Goal: Information Seeking & Learning: Check status

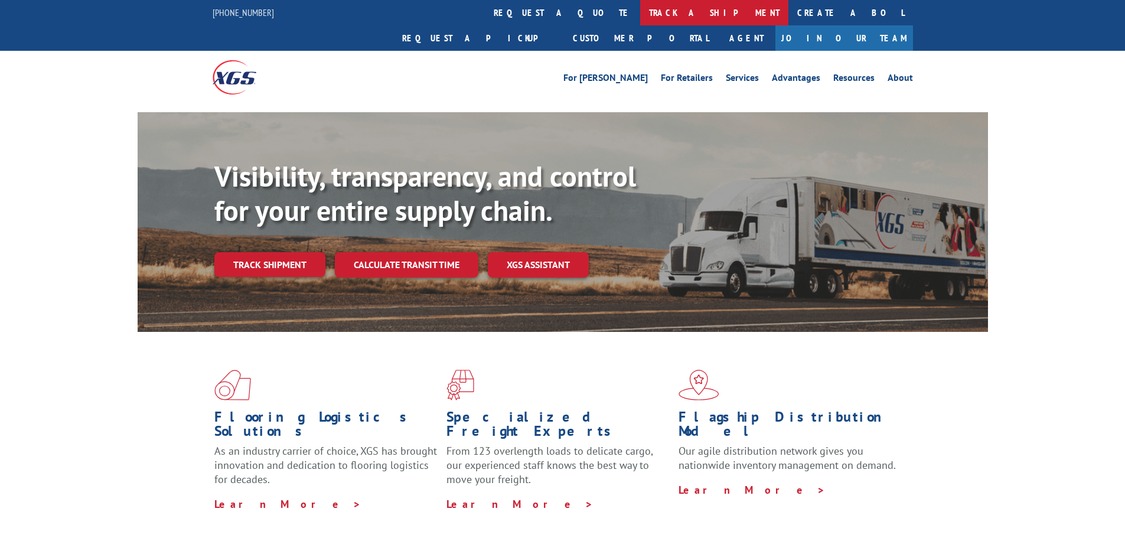
click at [640, 14] on link "track a shipment" at bounding box center [714, 12] width 148 height 25
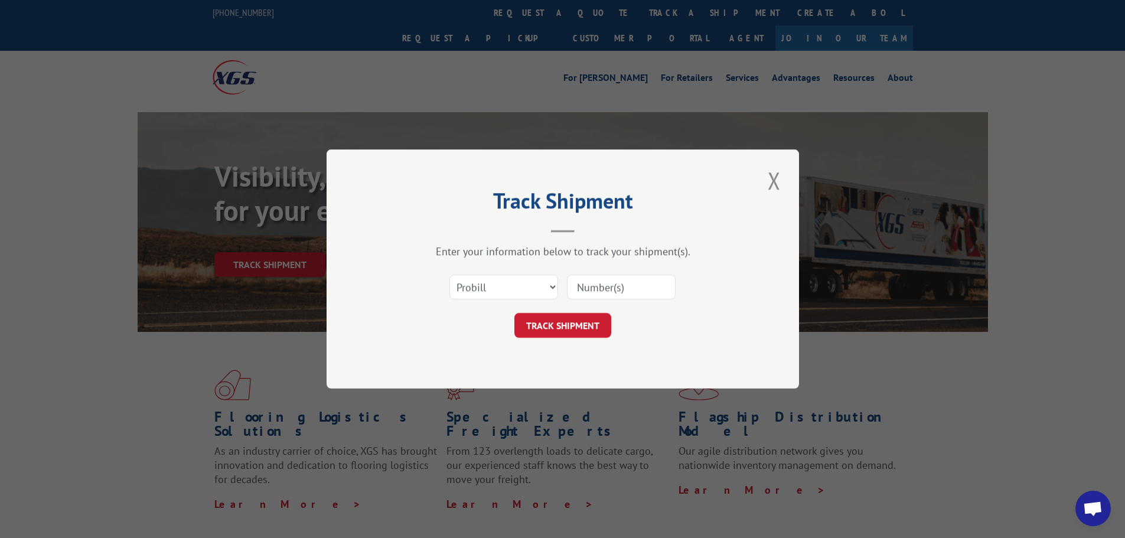
click at [596, 286] on input at bounding box center [621, 287] width 109 height 25
paste input "17462035"
type input "17462035"
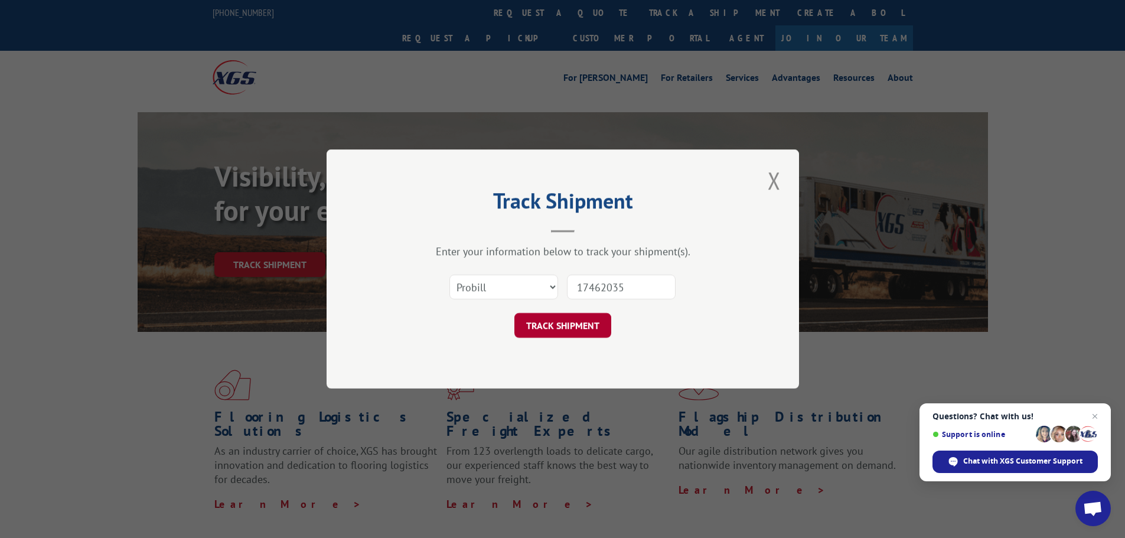
click at [549, 322] on button "TRACK SHIPMENT" at bounding box center [562, 325] width 97 height 25
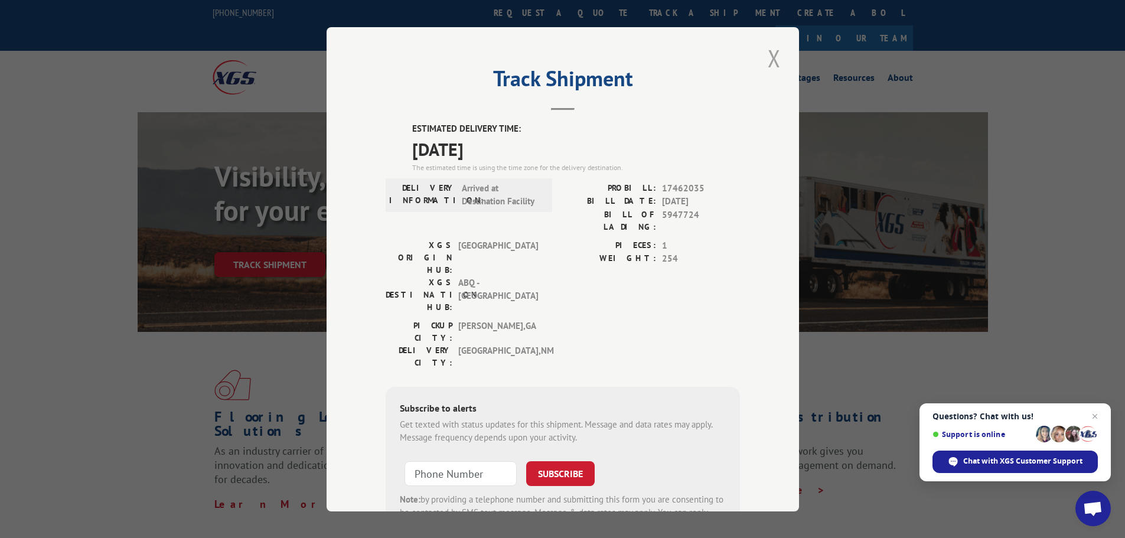
click at [770, 59] on button "Close modal" at bounding box center [774, 58] width 20 height 32
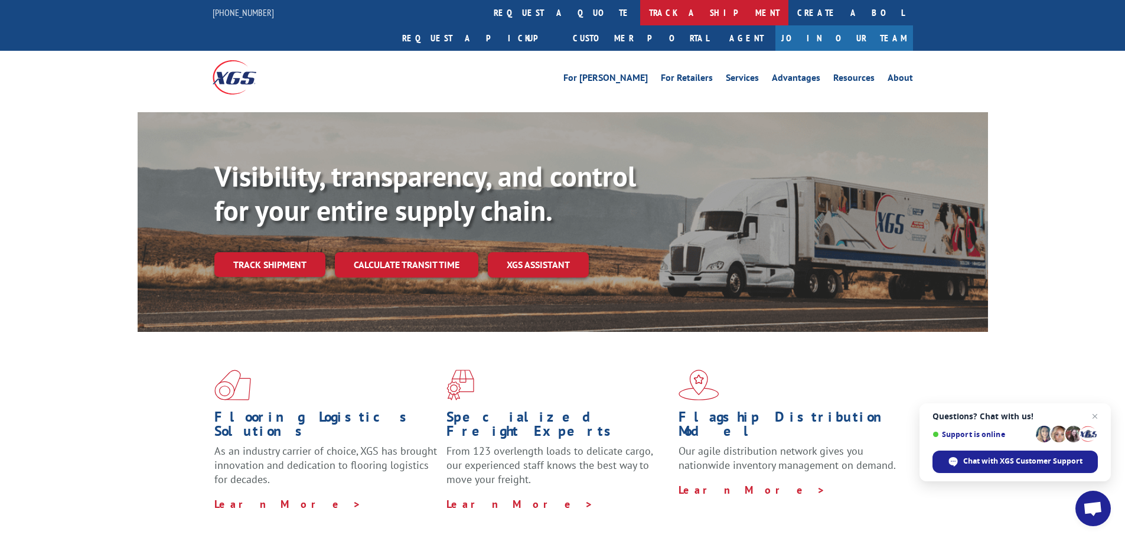
click at [640, 12] on link "track a shipment" at bounding box center [714, 12] width 148 height 25
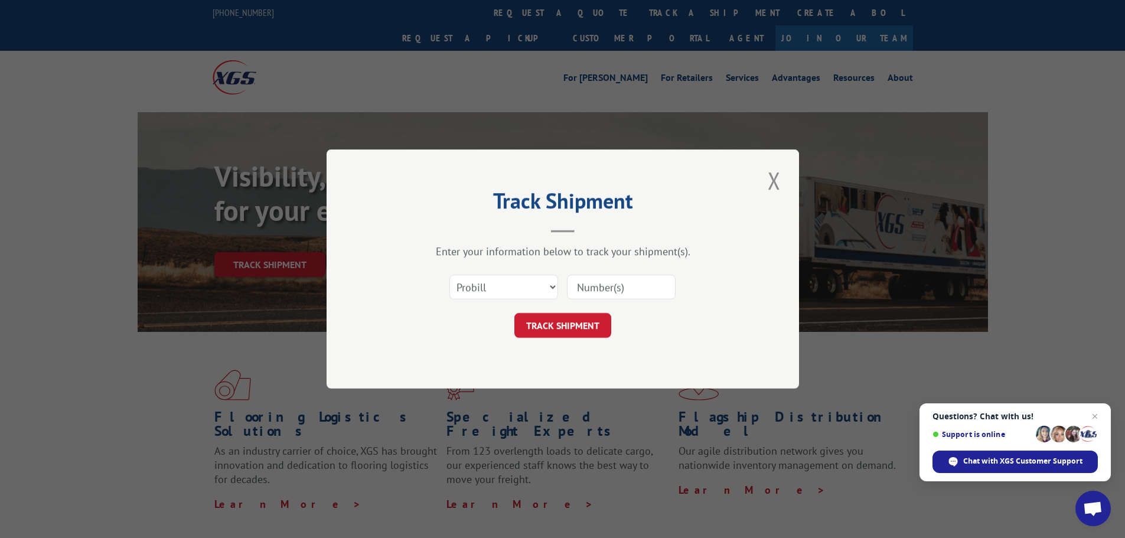
click at [606, 288] on input at bounding box center [621, 287] width 109 height 25
paste input "16754443"
type input "16754443"
click at [563, 319] on button "TRACK SHIPMENT" at bounding box center [562, 325] width 97 height 25
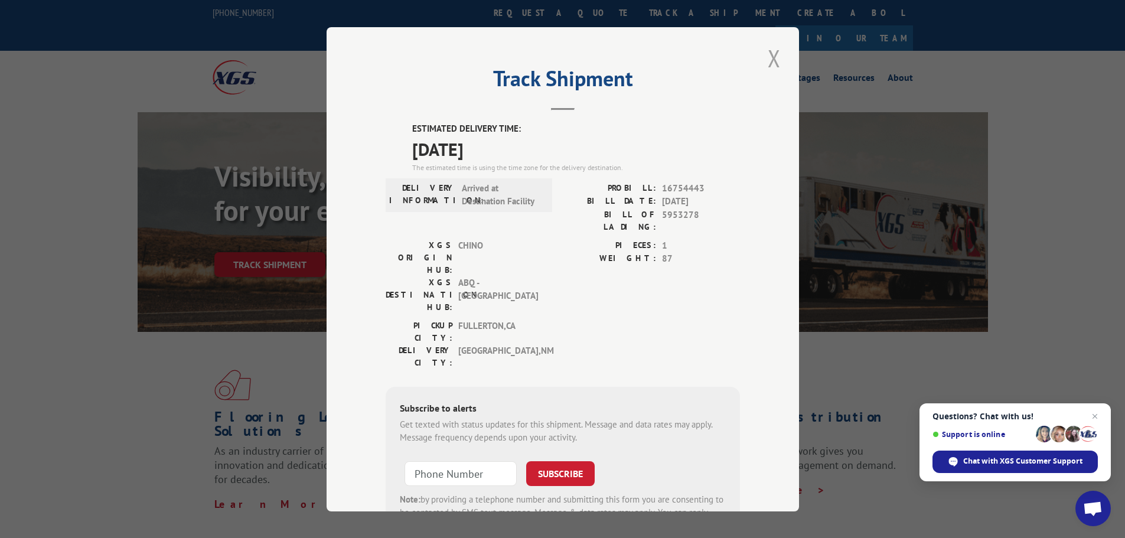
click at [771, 62] on button "Close modal" at bounding box center [774, 58] width 20 height 32
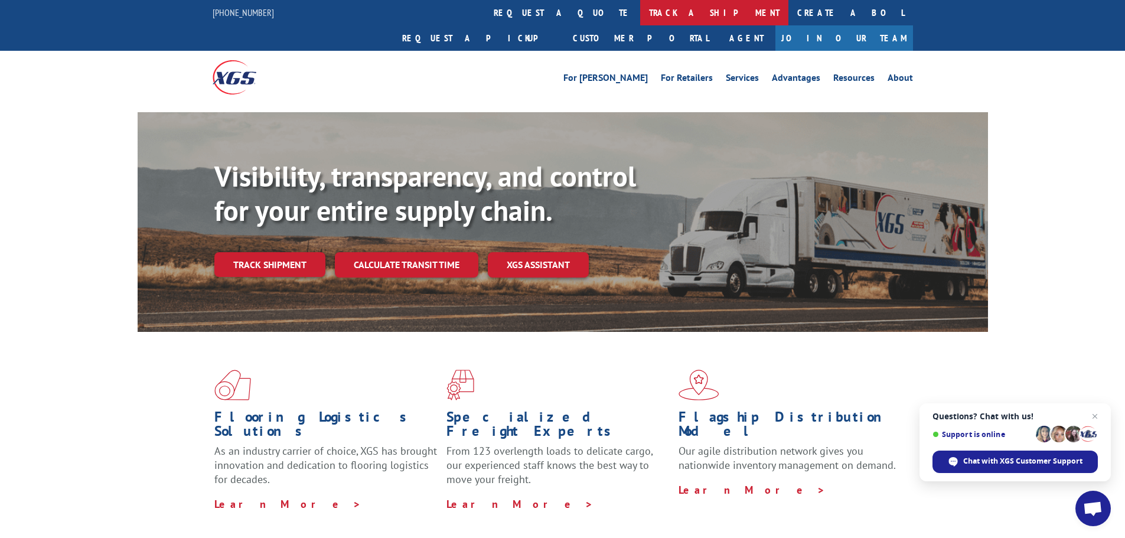
click at [640, 11] on link "track a shipment" at bounding box center [714, 12] width 148 height 25
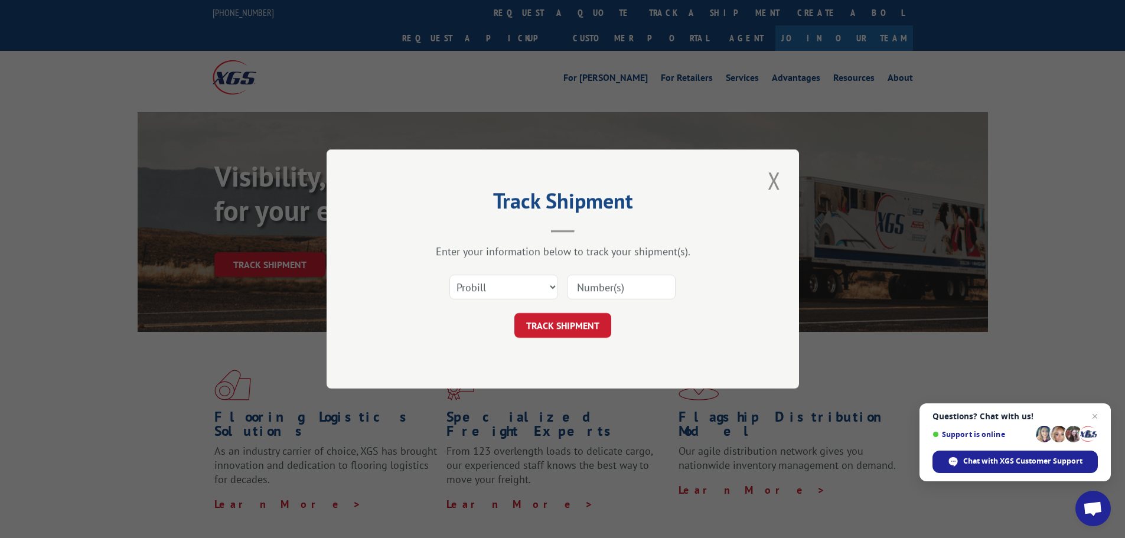
click at [618, 287] on input at bounding box center [621, 287] width 109 height 25
paste input "17308510"
type input "17308510"
click at [582, 332] on button "TRACK SHIPMENT" at bounding box center [562, 325] width 97 height 25
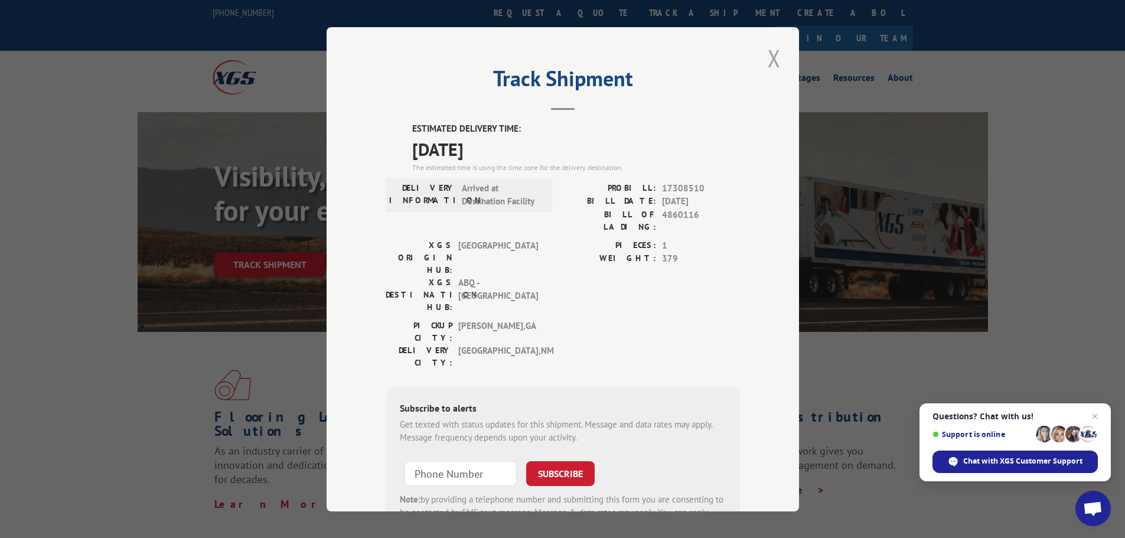
click at [771, 66] on button "Close modal" at bounding box center [774, 58] width 20 height 32
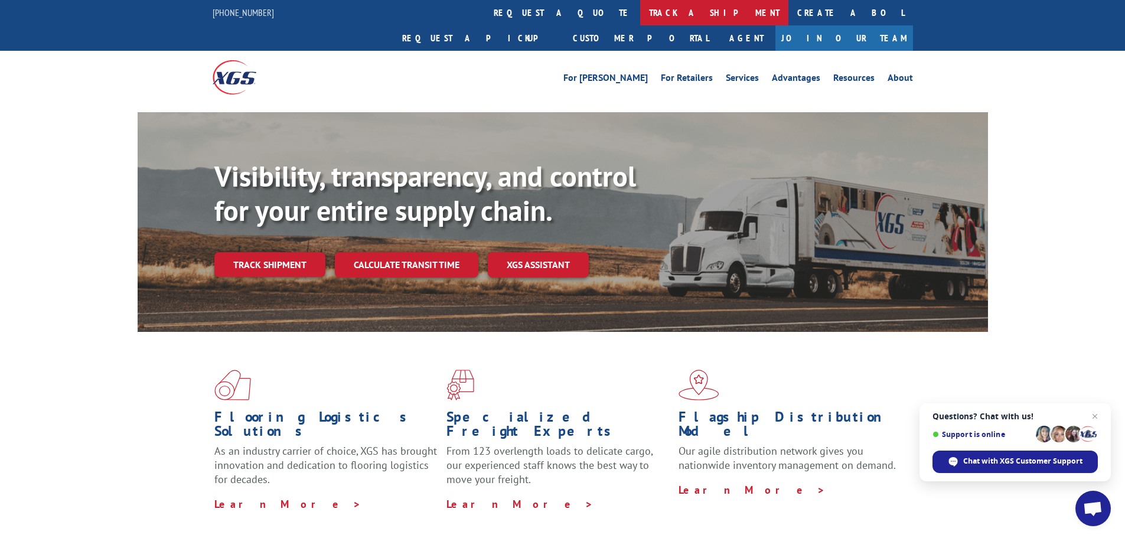
click at [640, 22] on link "track a shipment" at bounding box center [714, 12] width 148 height 25
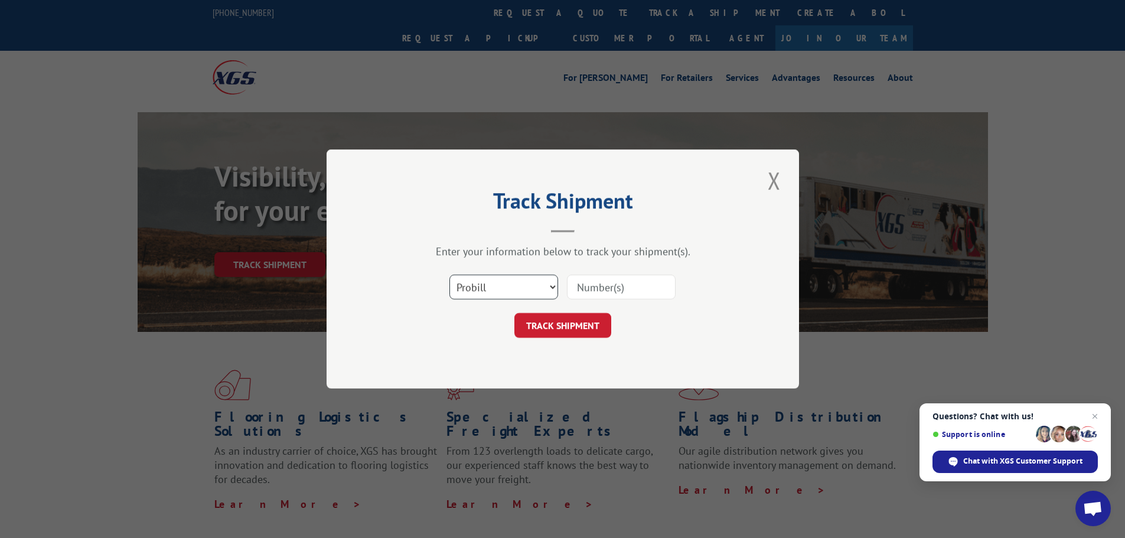
click at [520, 281] on select "Select category... Probill BOL PO" at bounding box center [503, 287] width 109 height 25
click at [597, 291] on input at bounding box center [621, 287] width 109 height 25
paste input "17514291"
type input "17514291"
click at [577, 324] on button "TRACK SHIPMENT" at bounding box center [562, 325] width 97 height 25
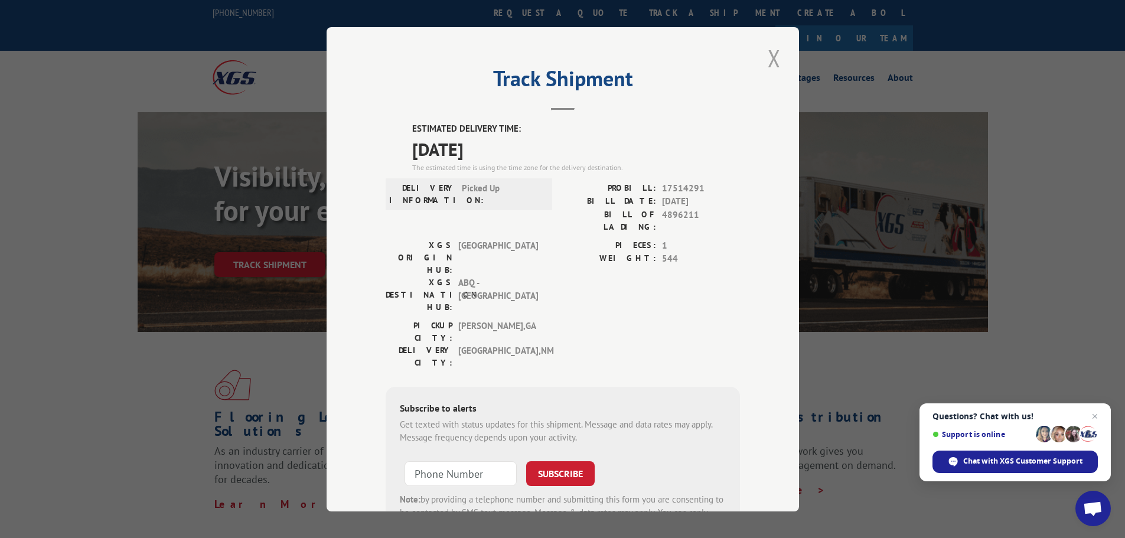
click at [776, 56] on button "Close modal" at bounding box center [774, 58] width 20 height 32
